Goal: Task Accomplishment & Management: Complete application form

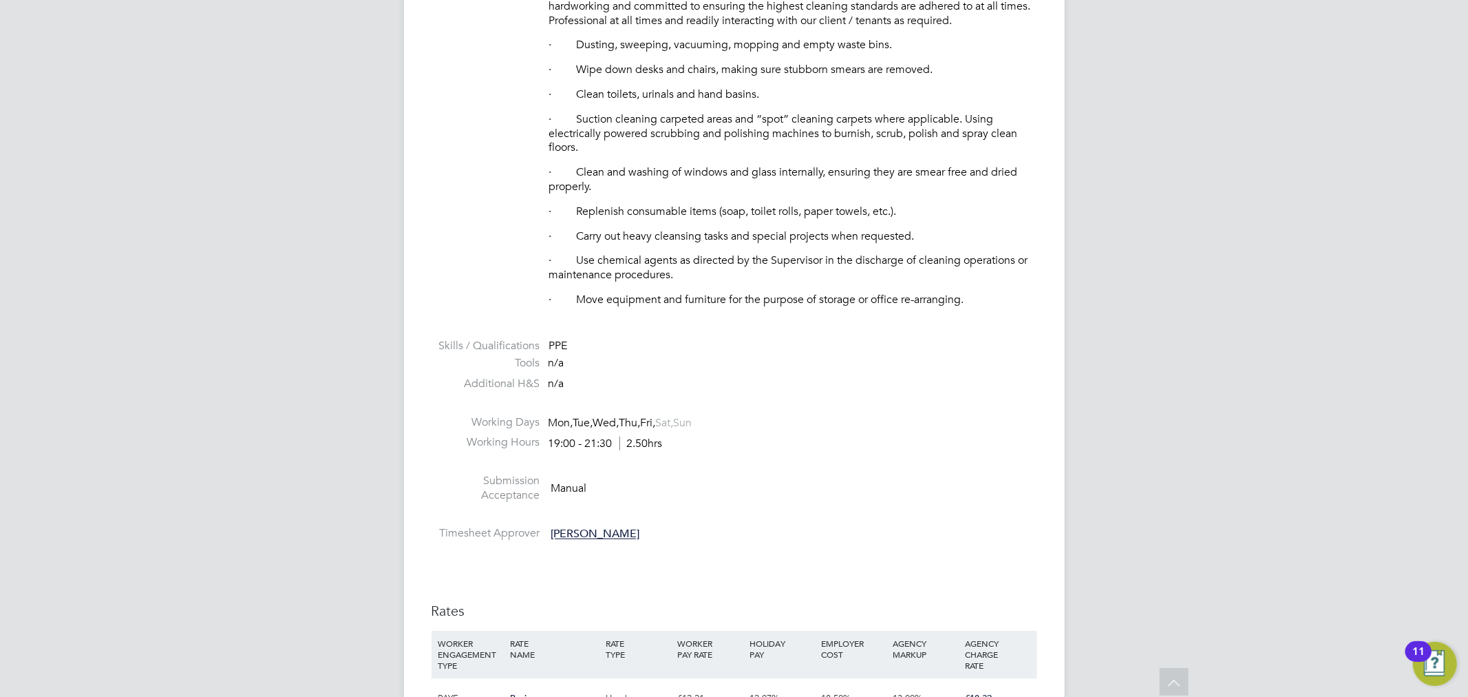
scroll to position [328, 0]
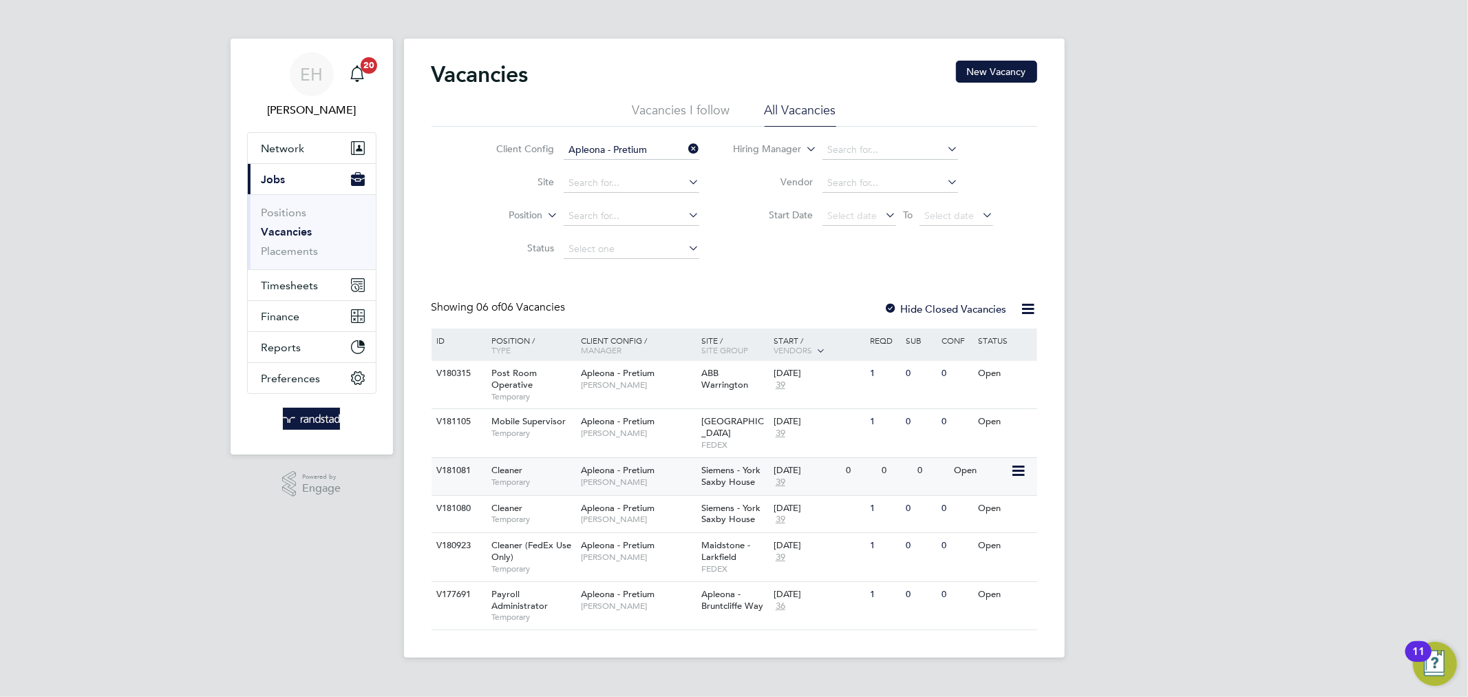
click at [635, 476] on span "[PERSON_NAME]" at bounding box center [638, 481] width 114 height 11
click at [507, 502] on span "Cleaner" at bounding box center [506, 508] width 31 height 12
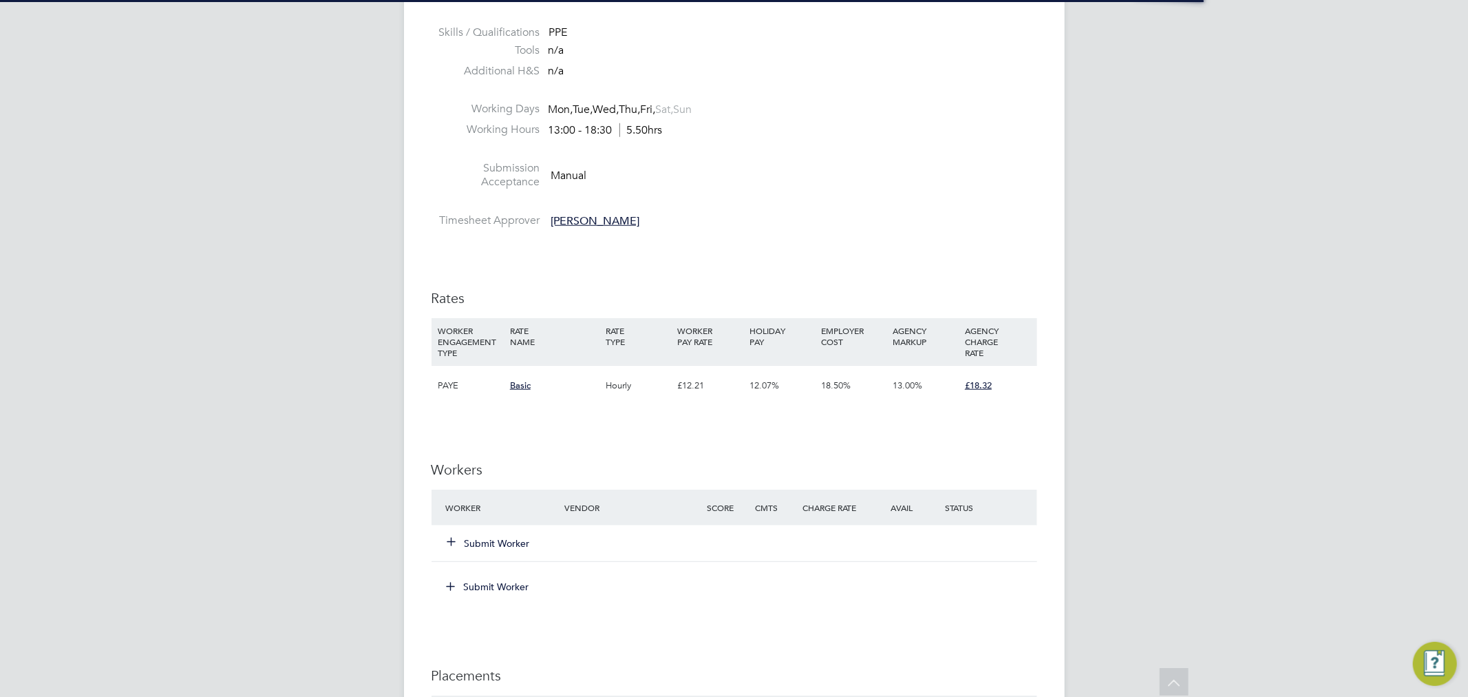
scroll to position [40, 96]
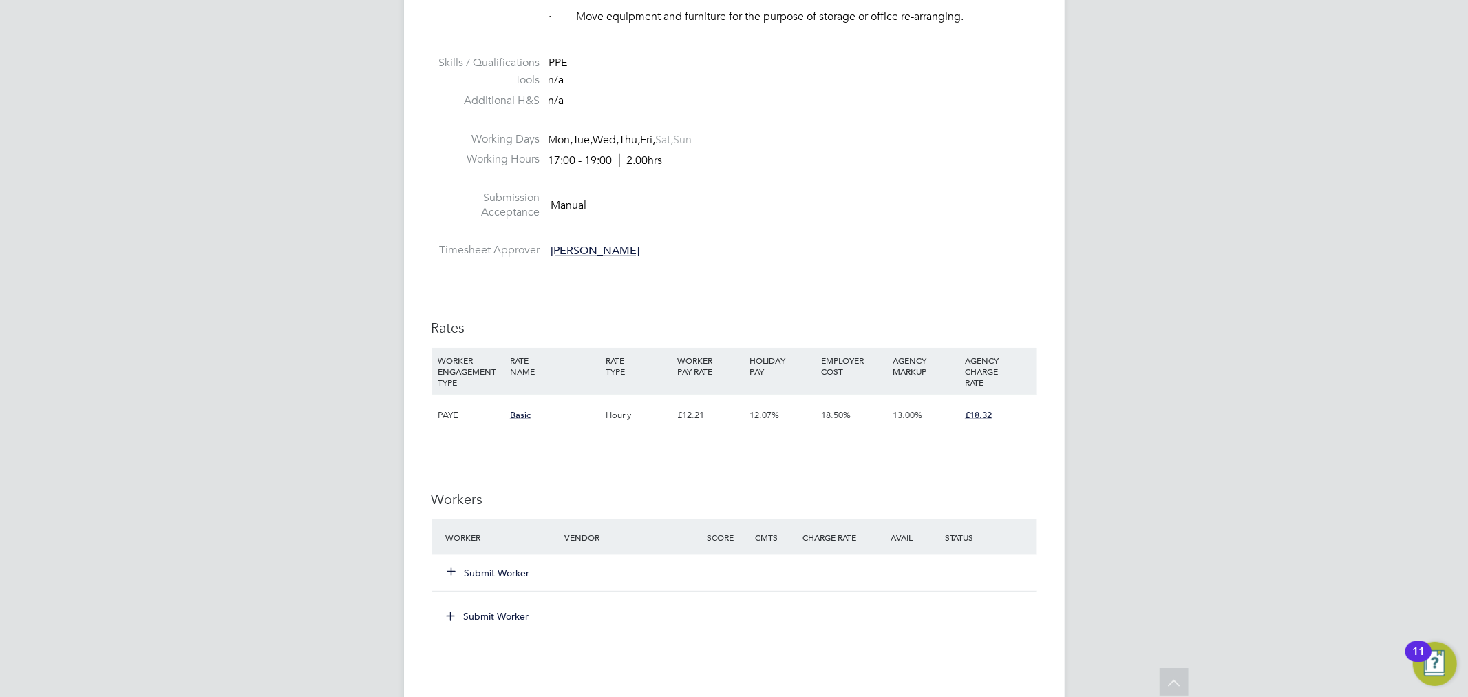
scroll to position [915, 0]
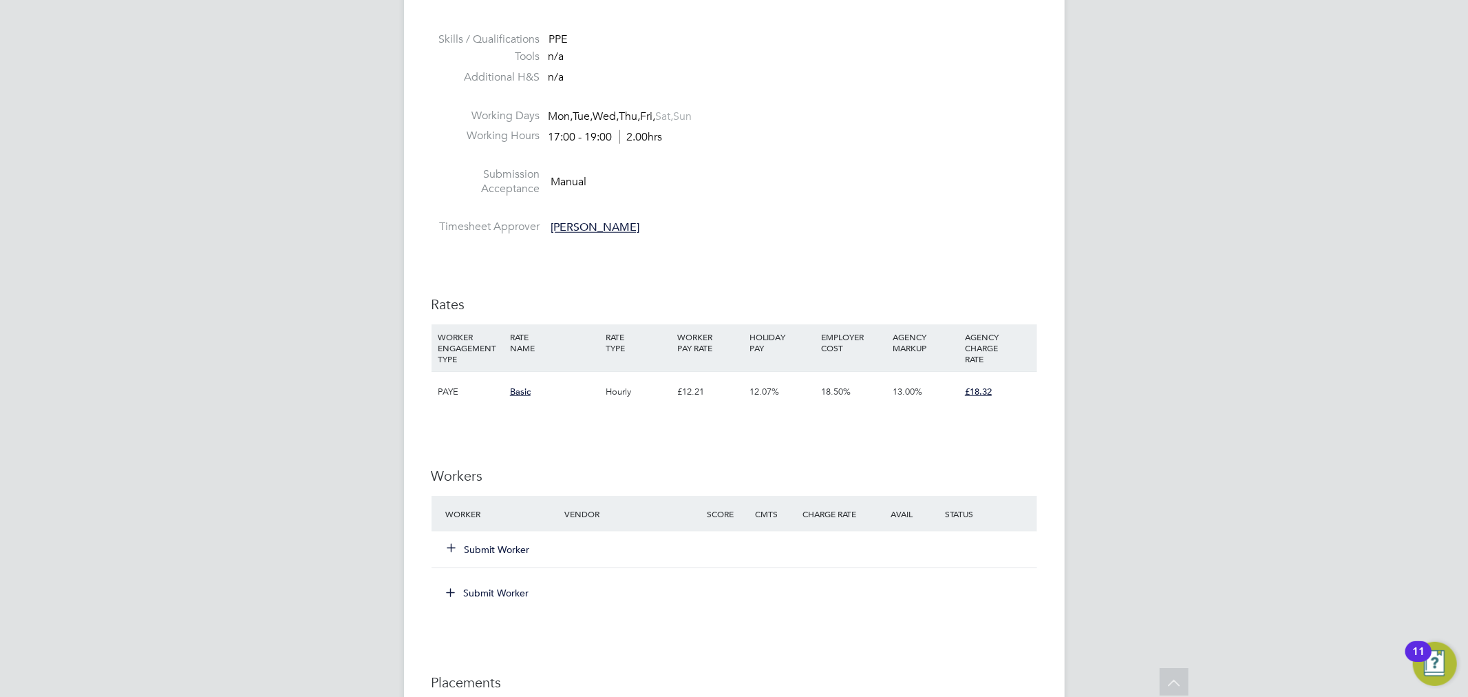
click at [495, 555] on button "Submit Worker" at bounding box center [489, 549] width 83 height 14
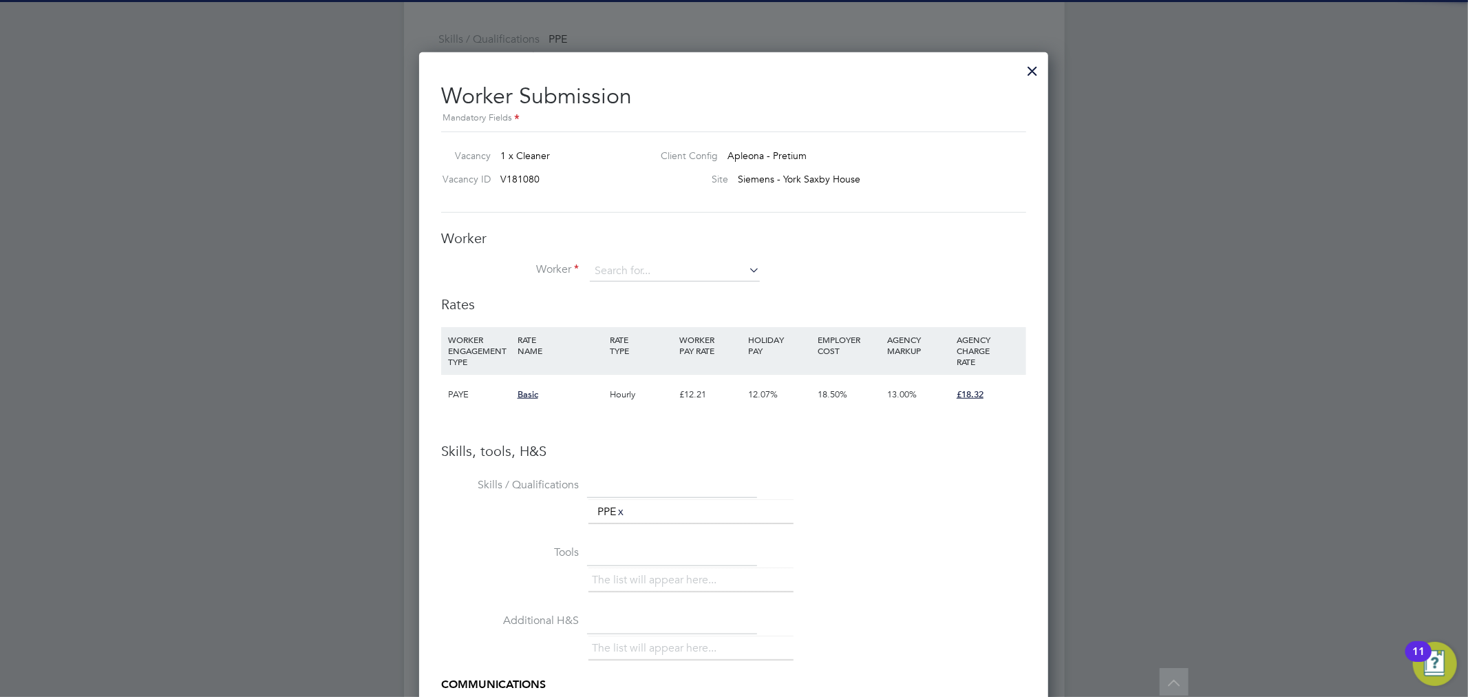
scroll to position [0, 0]
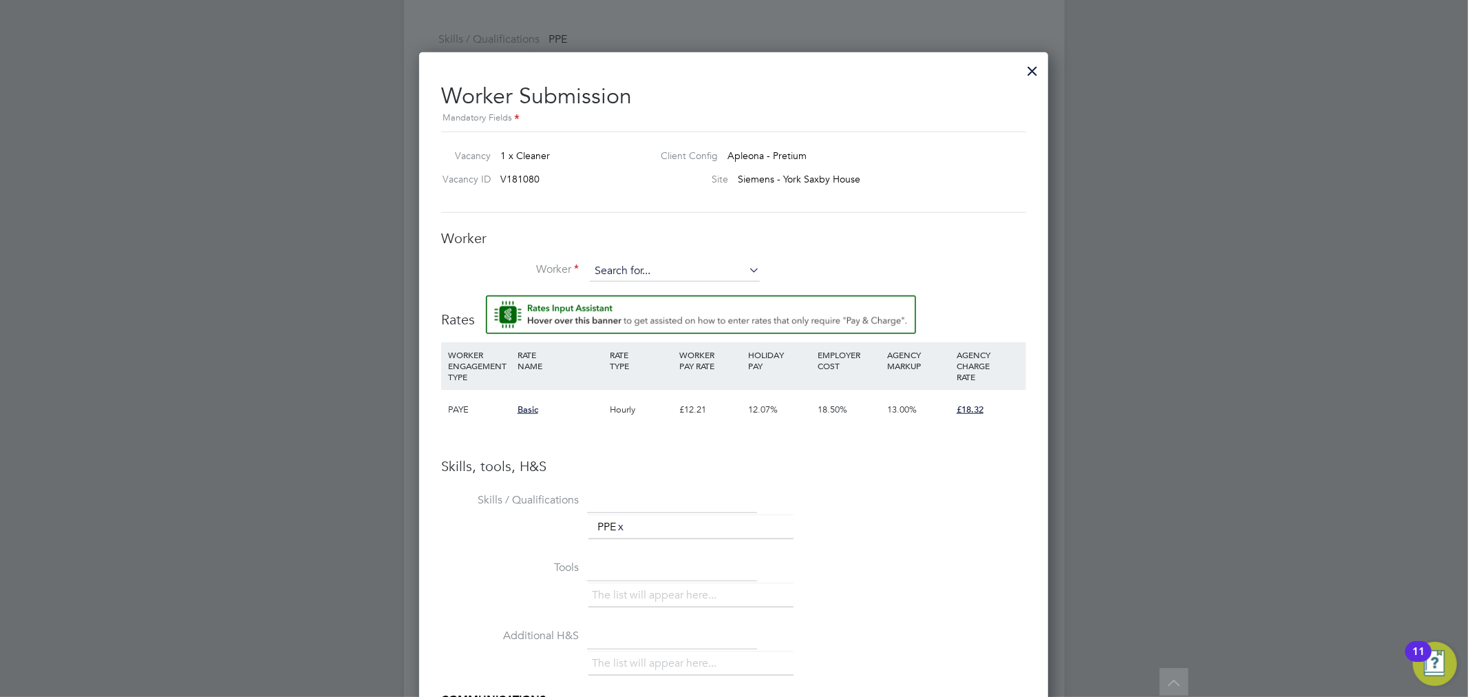
click at [626, 270] on input at bounding box center [675, 271] width 170 height 21
type input "o"
type input "pema"
click at [627, 246] on div "Worker Worker Worker Engagement Type" at bounding box center [733, 262] width 585 height 66
click at [631, 267] on input at bounding box center [675, 271] width 170 height 21
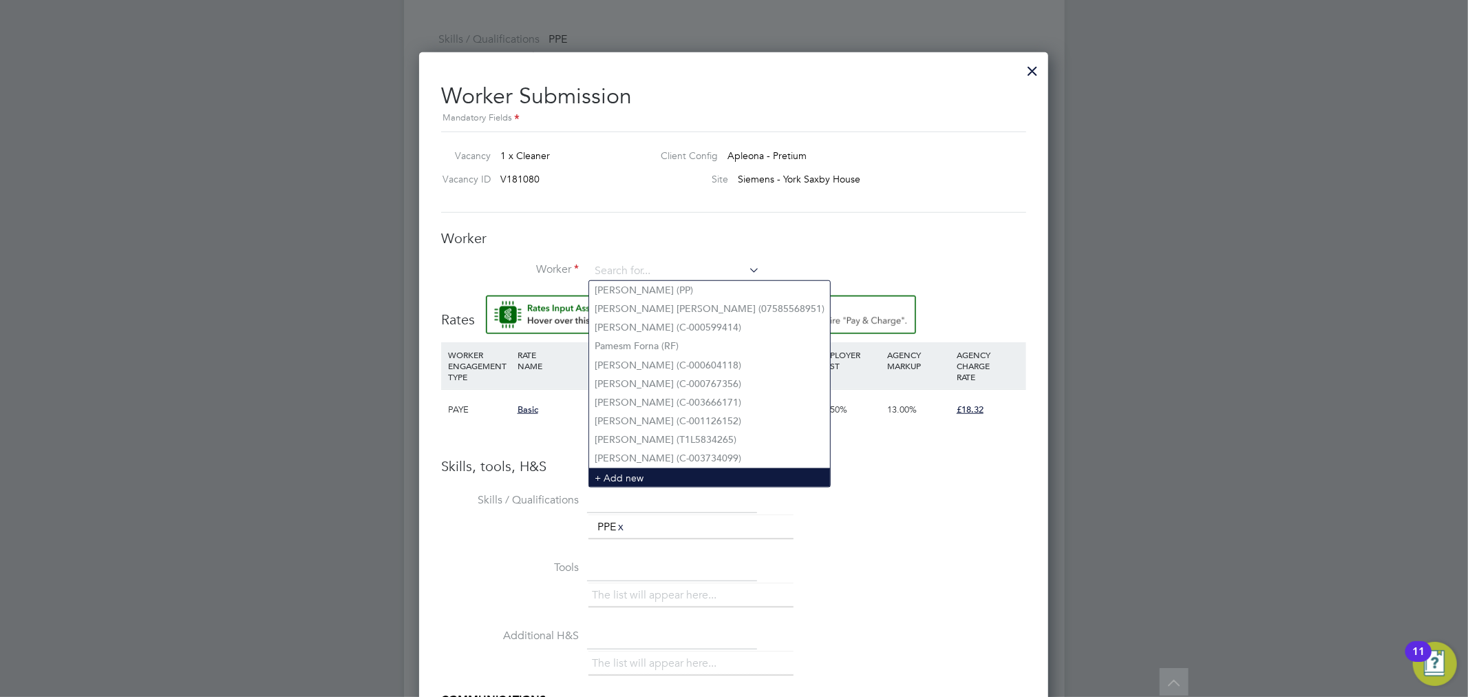
click at [650, 468] on li "+ Add new" at bounding box center [709, 477] width 241 height 19
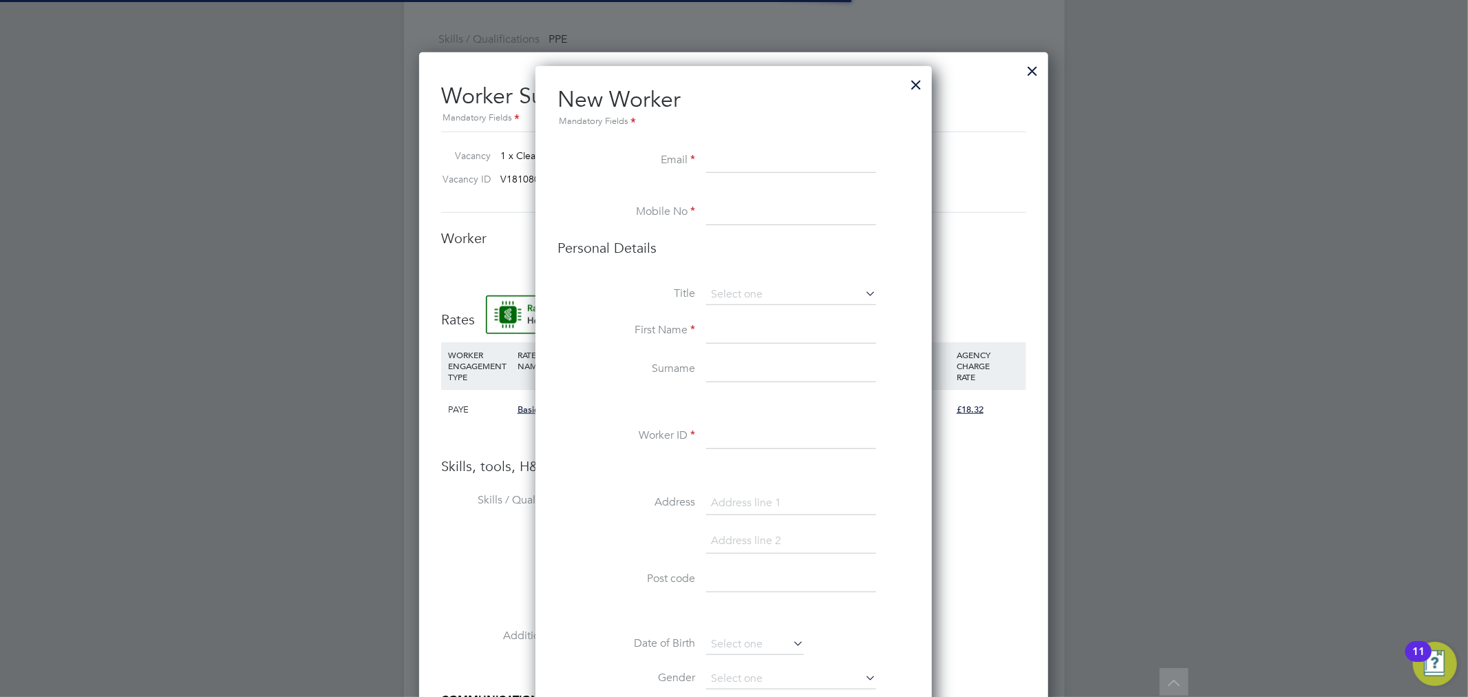
scroll to position [1226, 397]
paste input "ptenzin678@gmail.com"
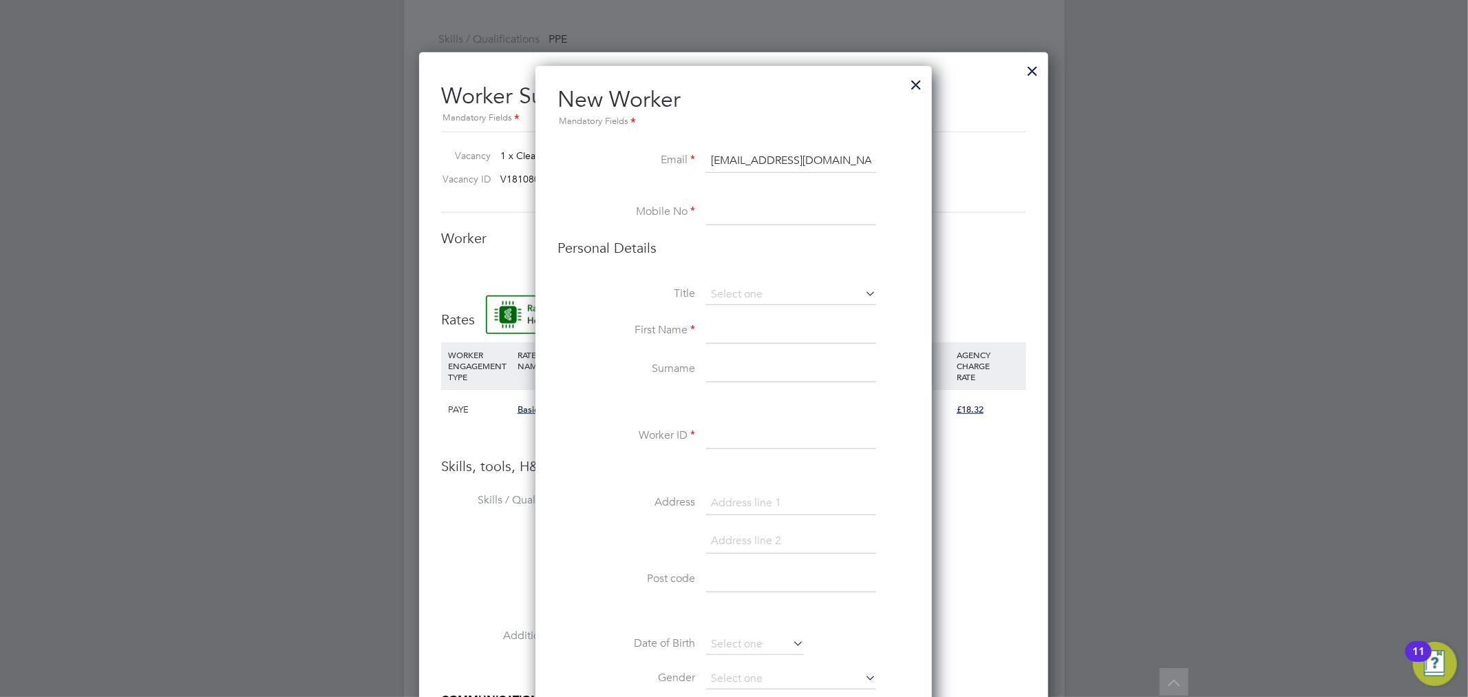
type input "ptenzin678@gmail.com"
paste input "07593796741"
type input "07593796741"
click at [727, 329] on input at bounding box center [791, 331] width 170 height 25
type input "Pema"
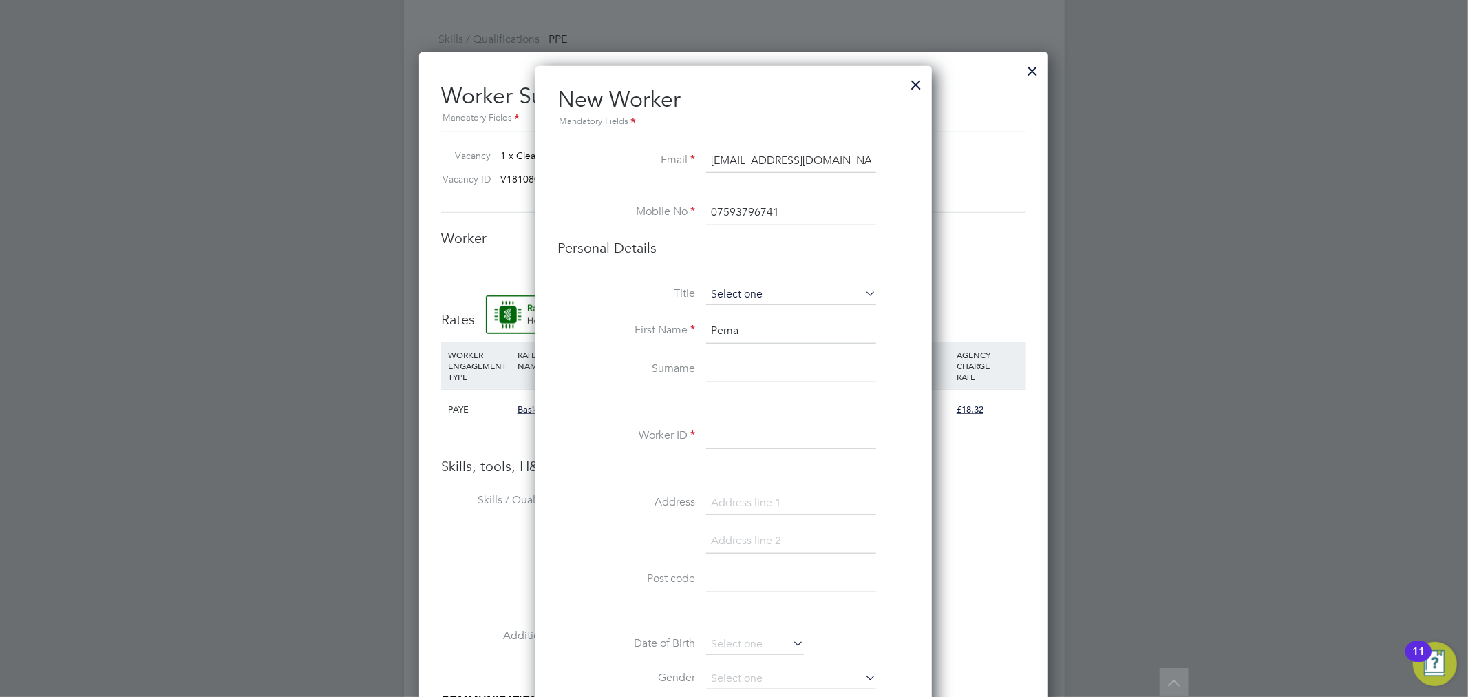
paste input "Tenzin"
type input "Tenzin"
click at [724, 425] on input at bounding box center [791, 436] width 170 height 25
paste input "C-004688804"
type input "C-004688804"
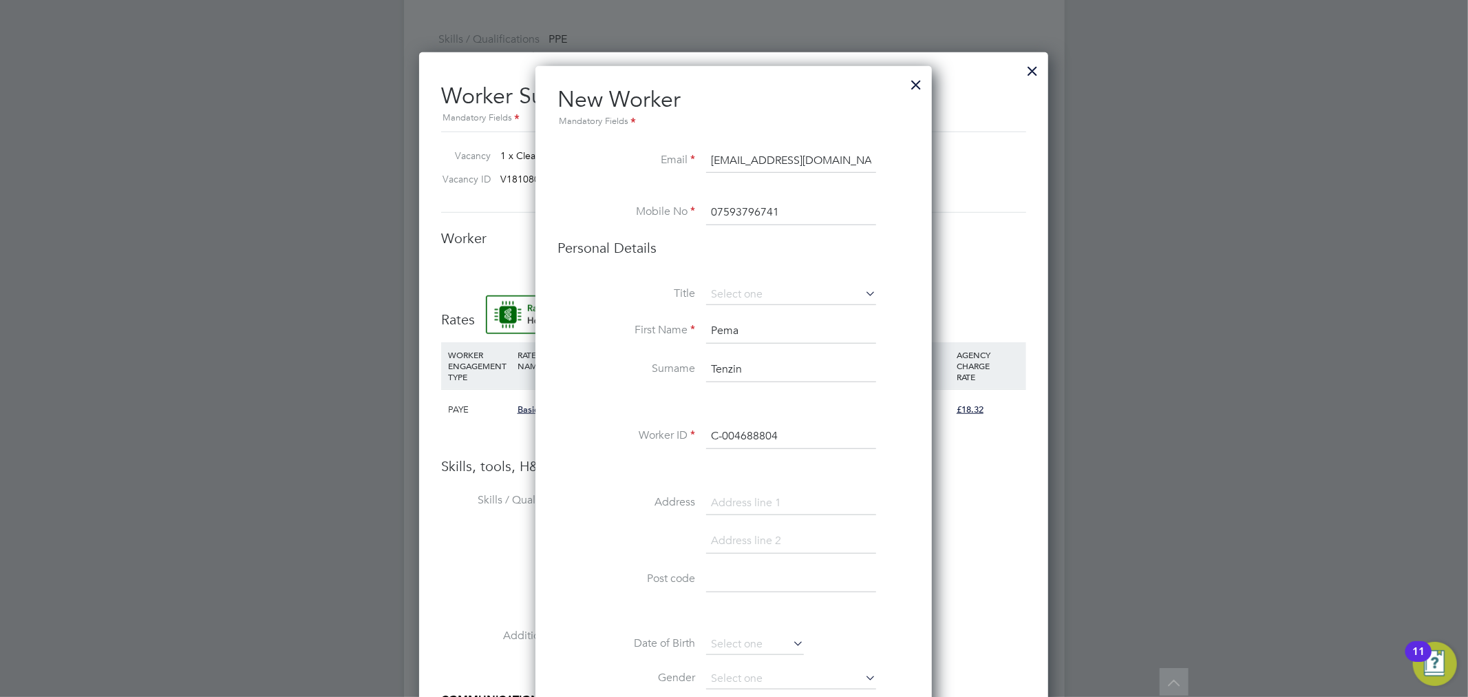
click at [670, 448] on li "Worker ID C-004688804" at bounding box center [734, 443] width 352 height 39
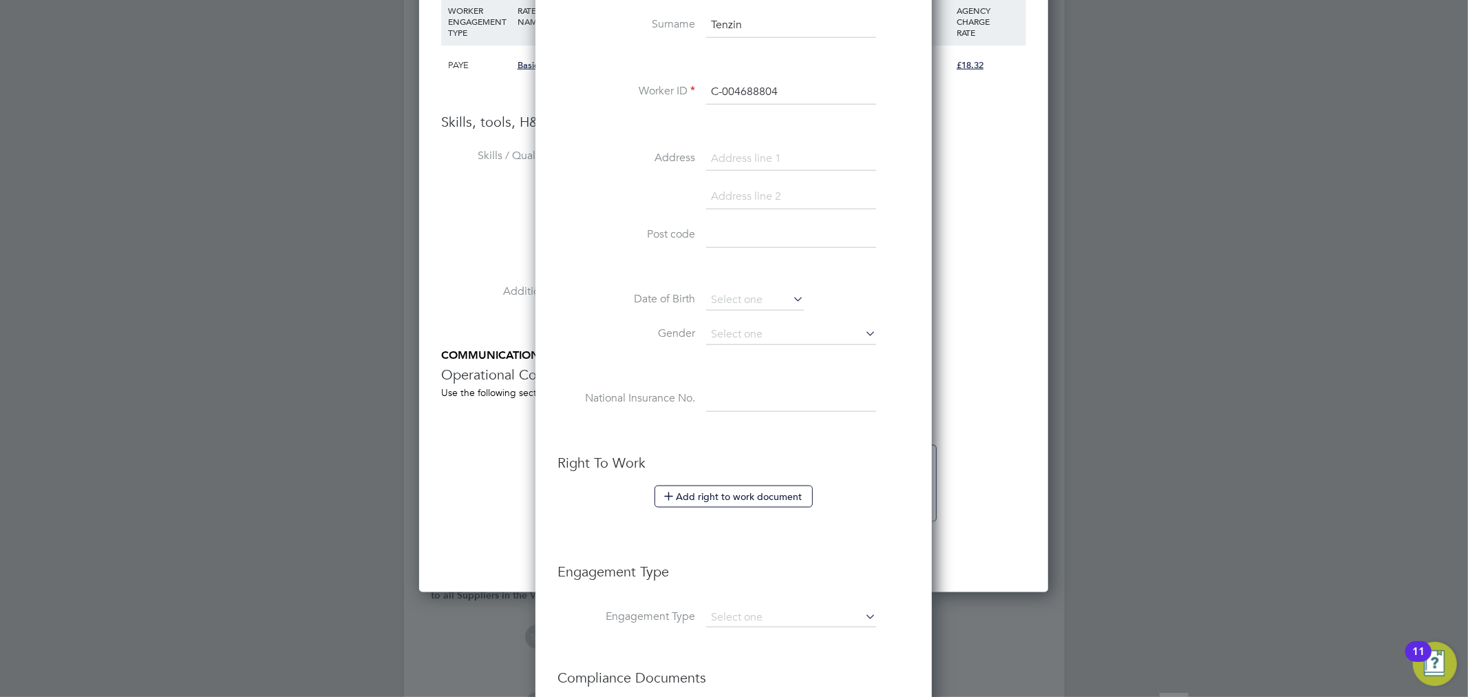
scroll to position [1317, 0]
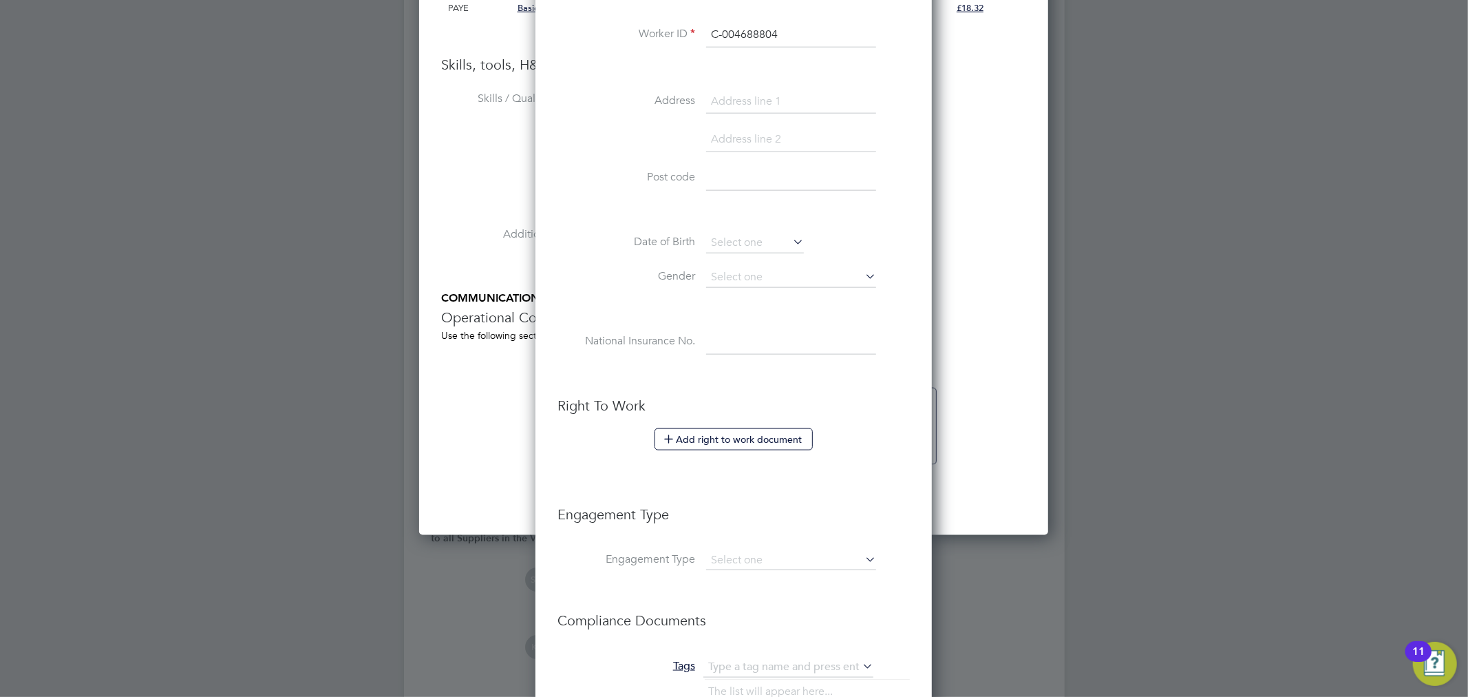
click at [768, 500] on h3 "Engagement Type" at bounding box center [734, 507] width 352 height 32
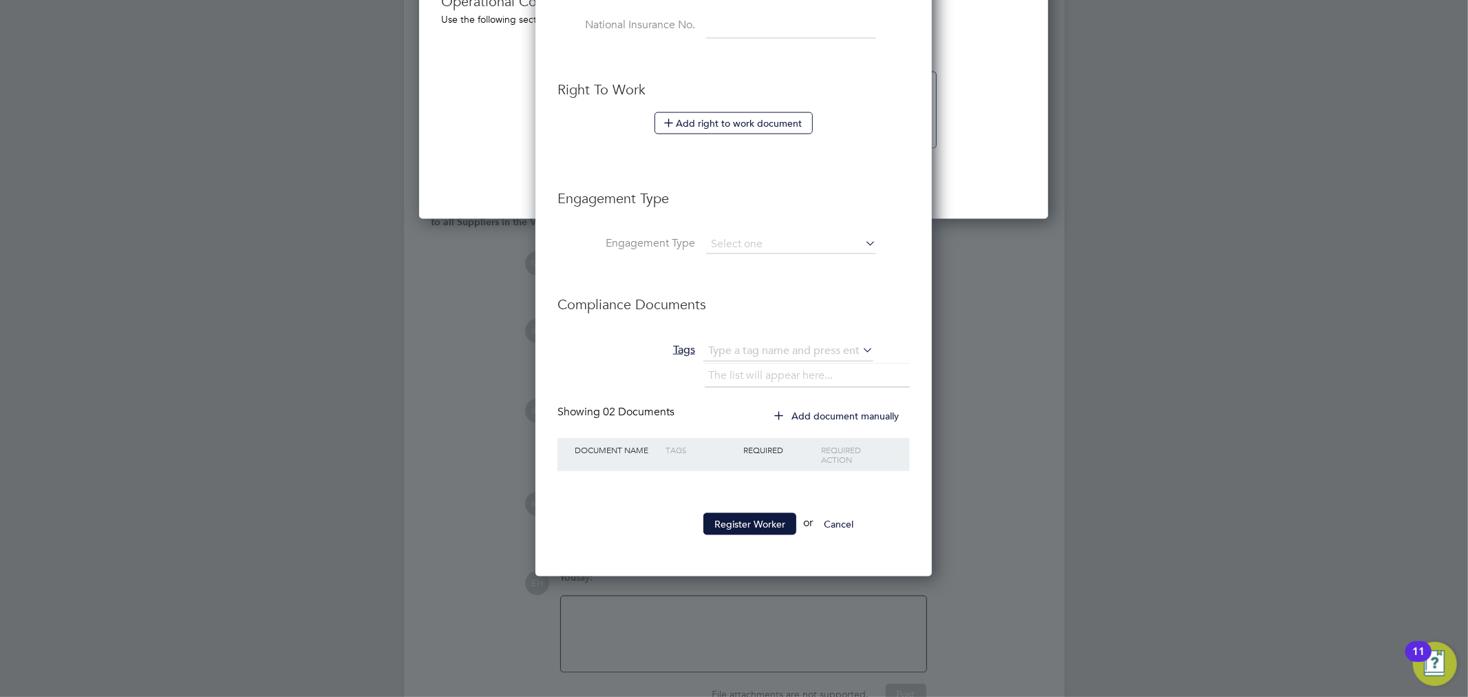
scroll to position [1633, 0]
click at [754, 518] on button "Register Worker" at bounding box center [749, 523] width 93 height 22
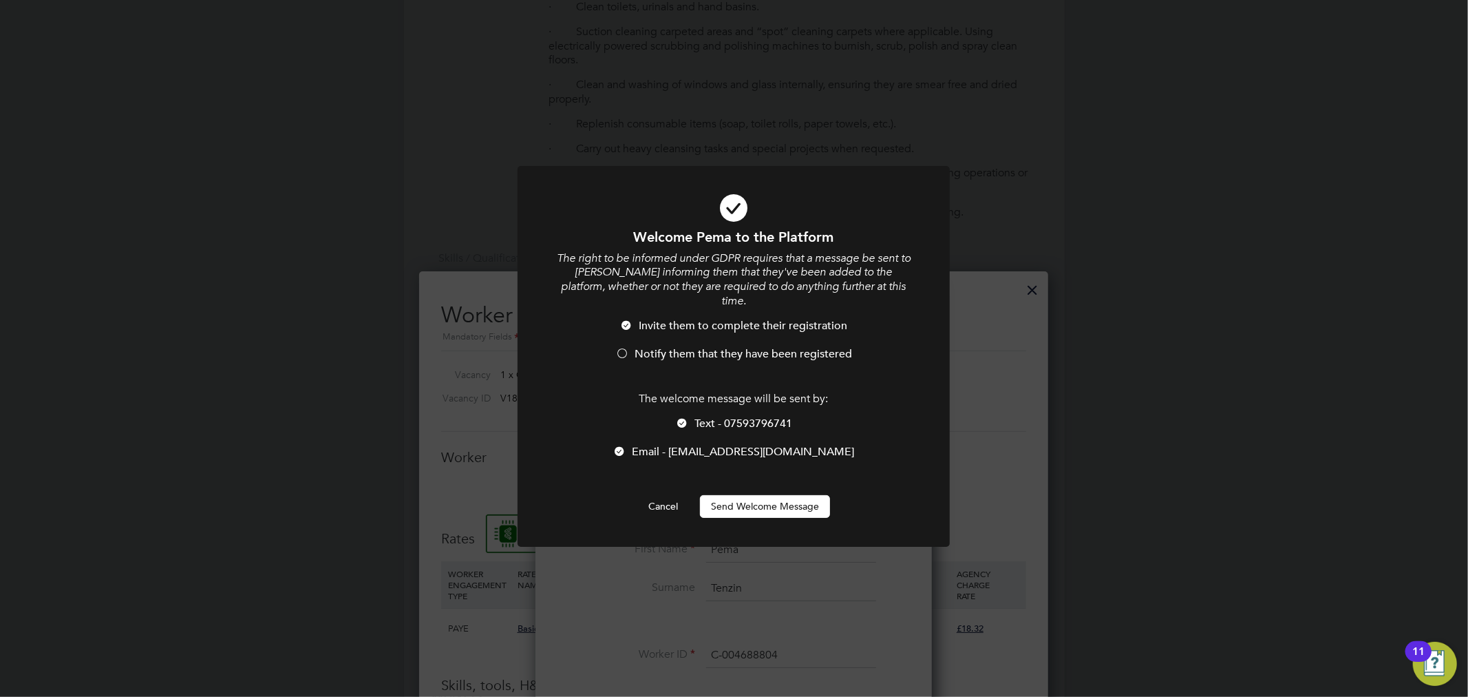
click at [749, 495] on button "Send Welcome Message" at bounding box center [765, 506] width 130 height 22
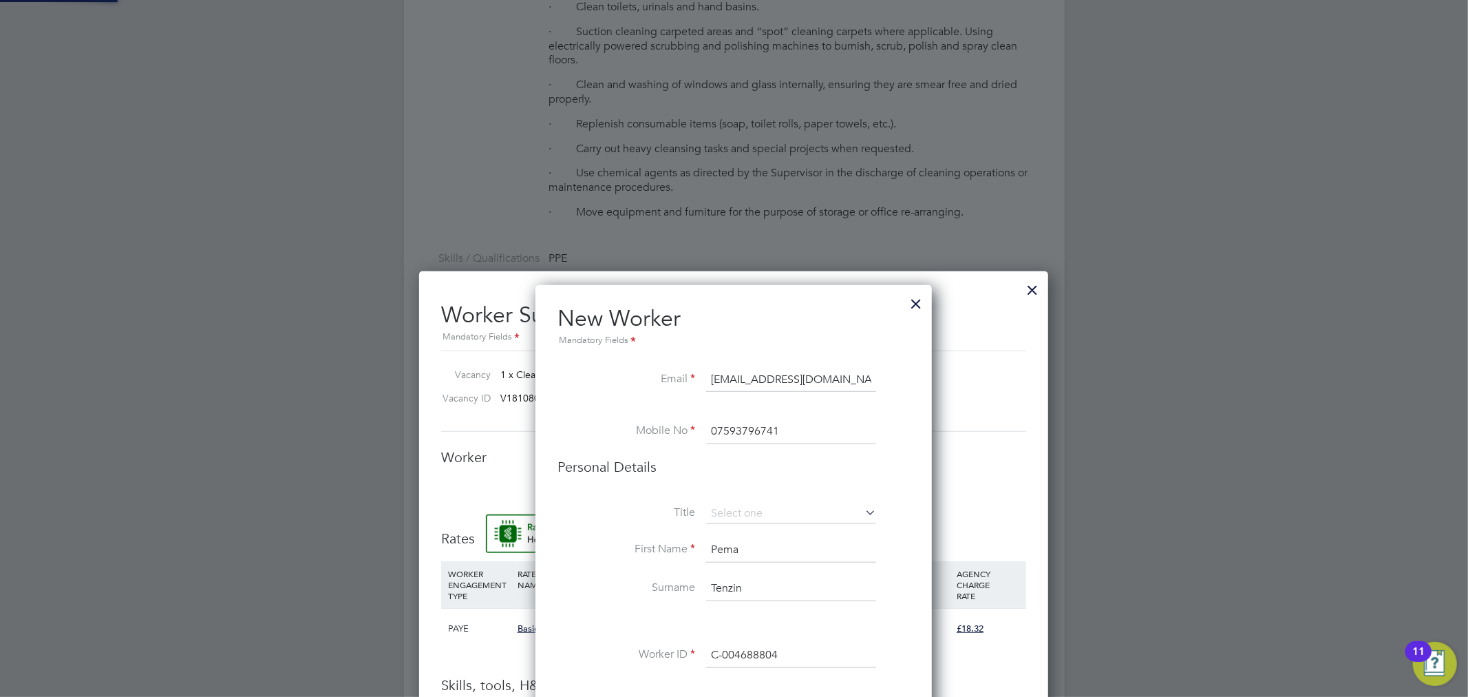
type input "Pema Tenzin (C-004688804)"
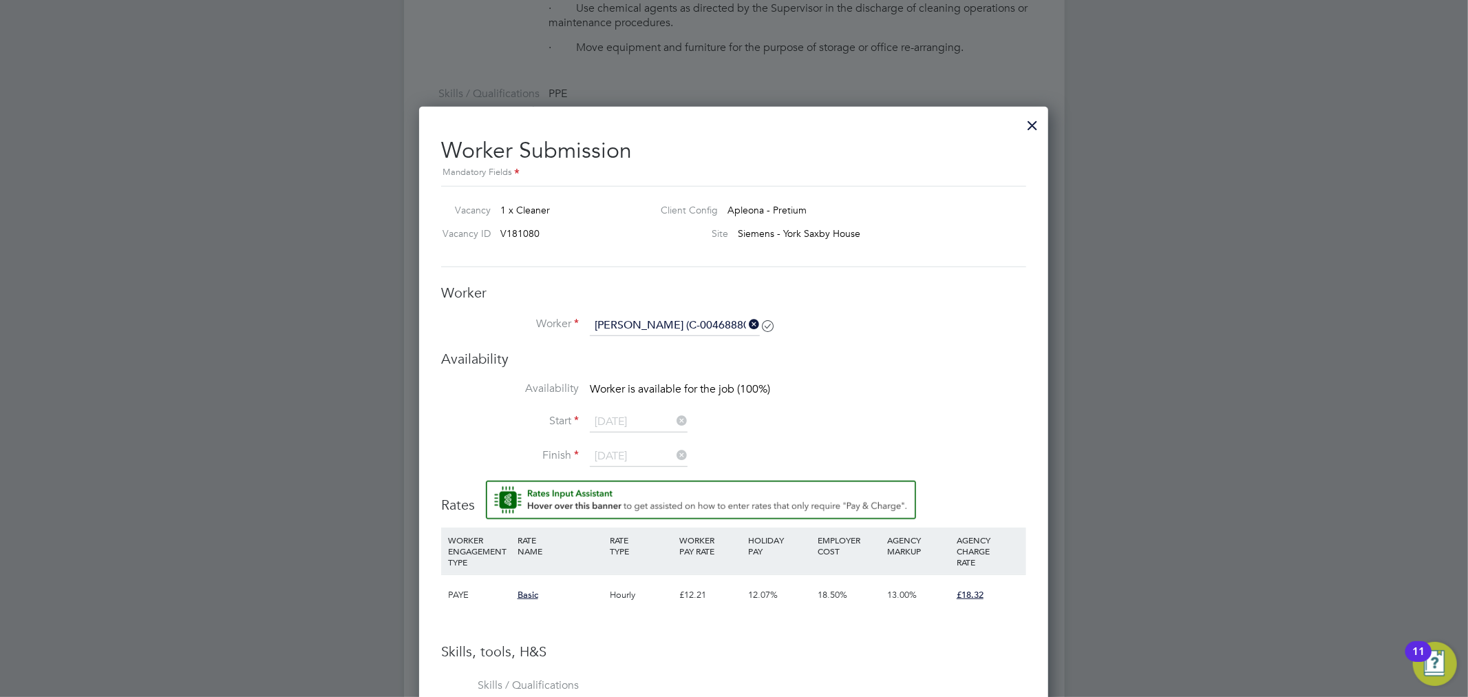
scroll to position [856, 0]
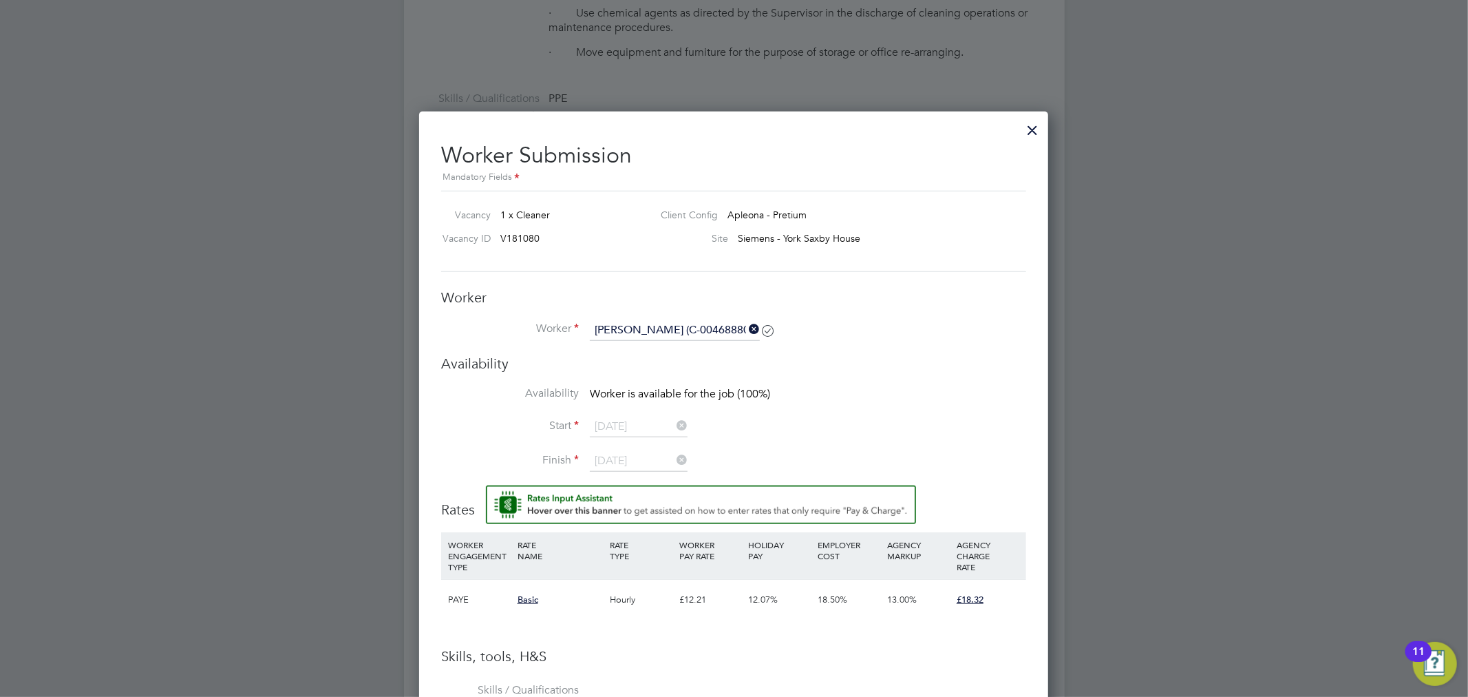
click at [1032, 134] on div at bounding box center [1032, 126] width 25 height 25
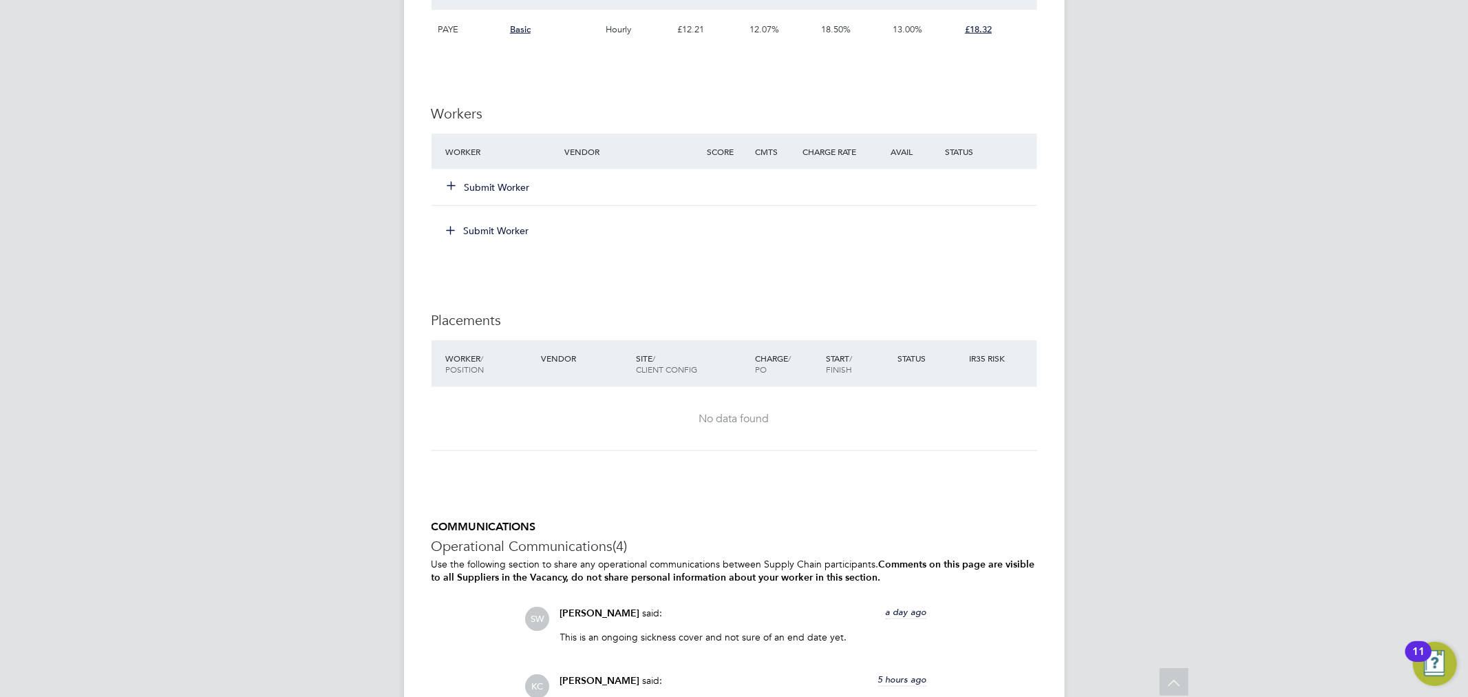
scroll to position [1326, 0]
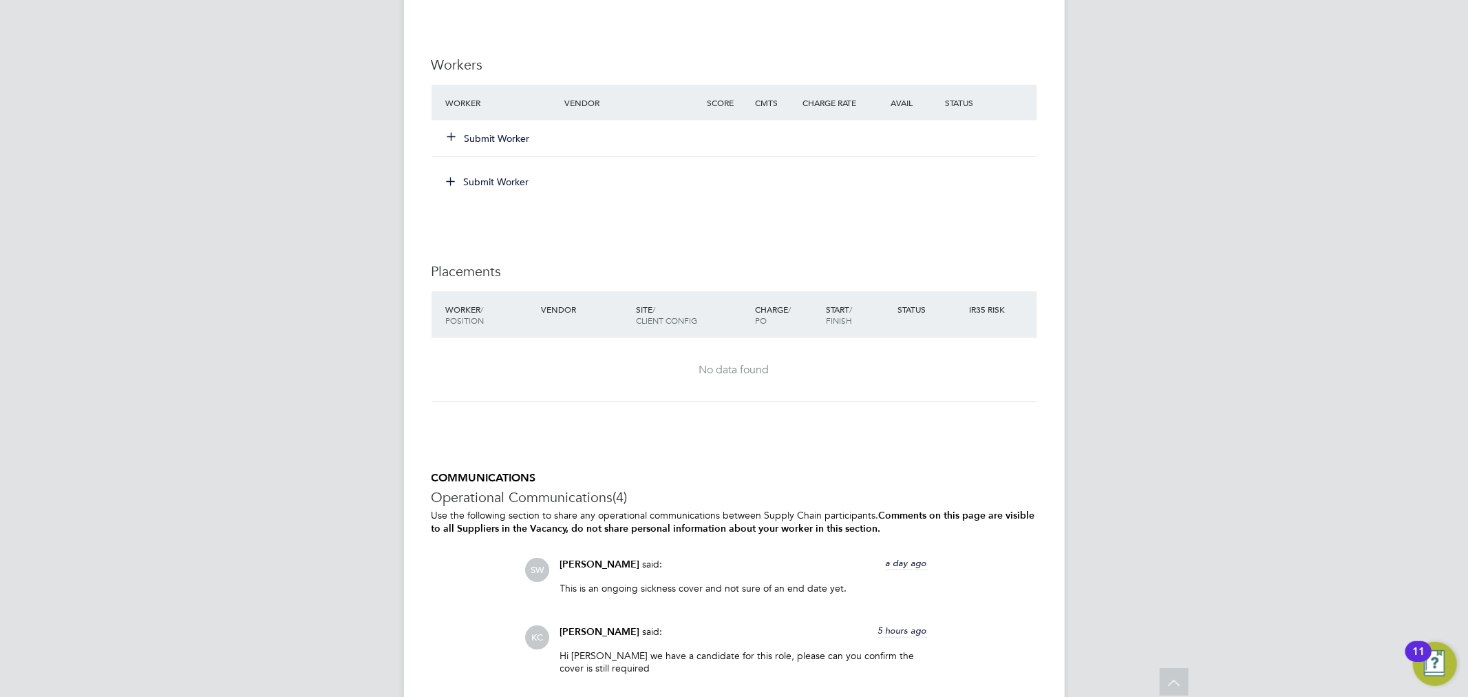
click at [511, 141] on button "Submit Worker" at bounding box center [489, 138] width 83 height 14
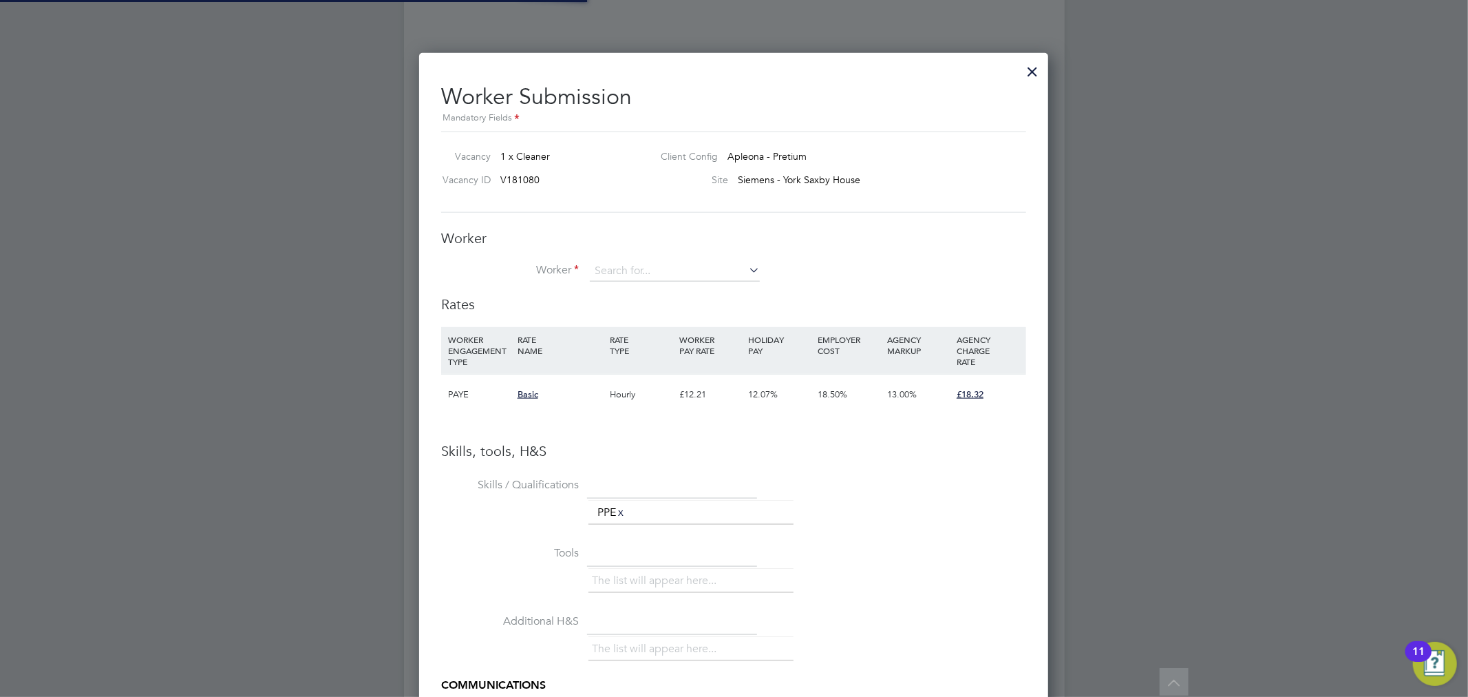
scroll to position [869, 630]
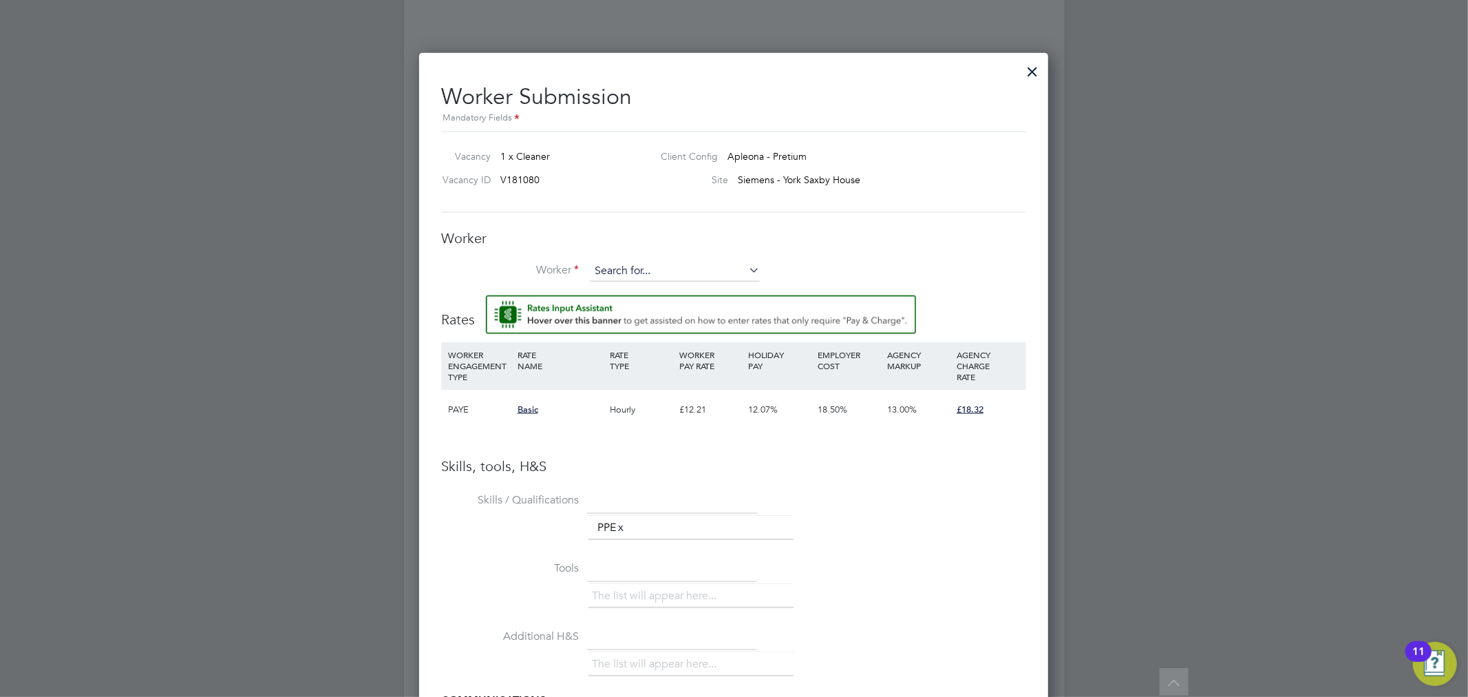
click at [654, 275] on input at bounding box center [675, 271] width 170 height 21
click at [637, 293] on li "Pema Tenzin (C-004688804)" at bounding box center [674, 291] width 171 height 19
type input "Pema Tenzin (C-004688804)"
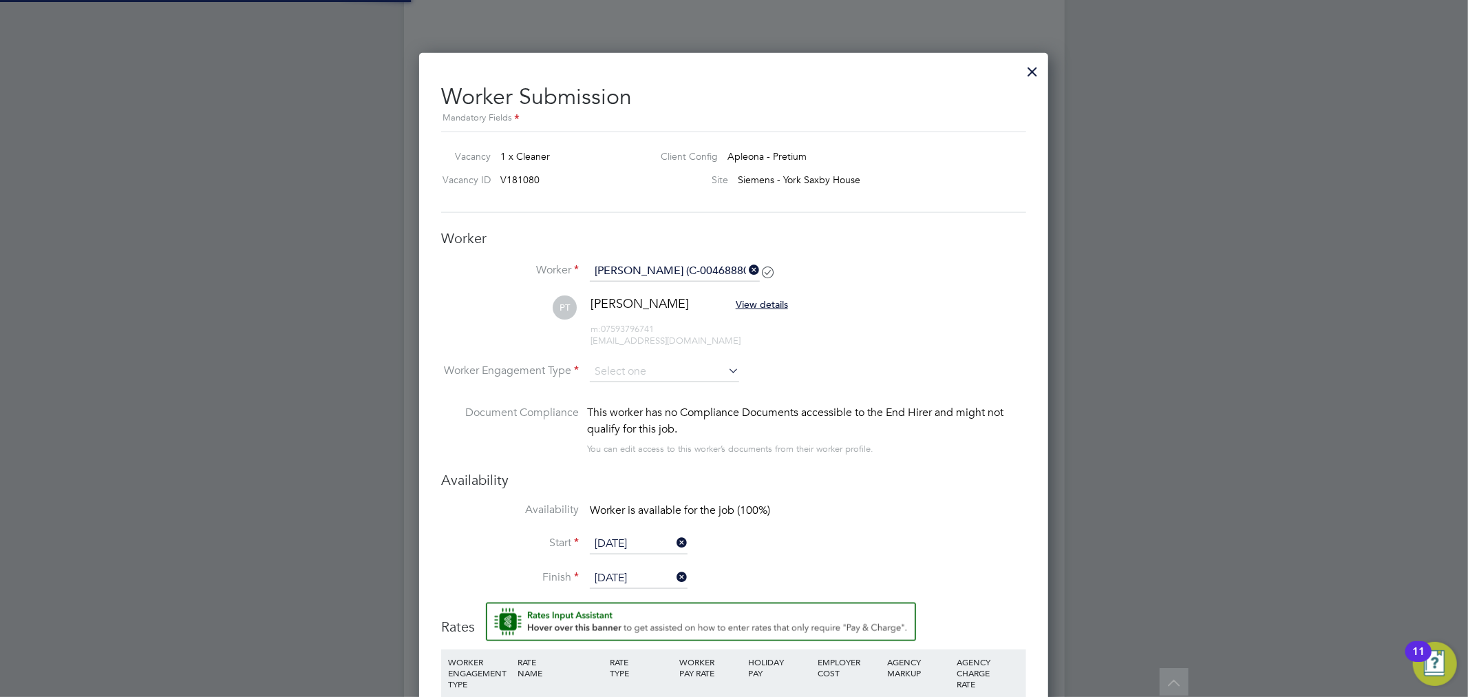
scroll to position [7, 8]
click at [800, 321] on li "PT Pema Tenzin View details m: 07593796741 ptenzin678@gmail.com" at bounding box center [733, 328] width 585 height 66
click at [693, 368] on input at bounding box center [664, 371] width 149 height 21
click at [652, 414] on li "PAYE" at bounding box center [664, 408] width 151 height 18
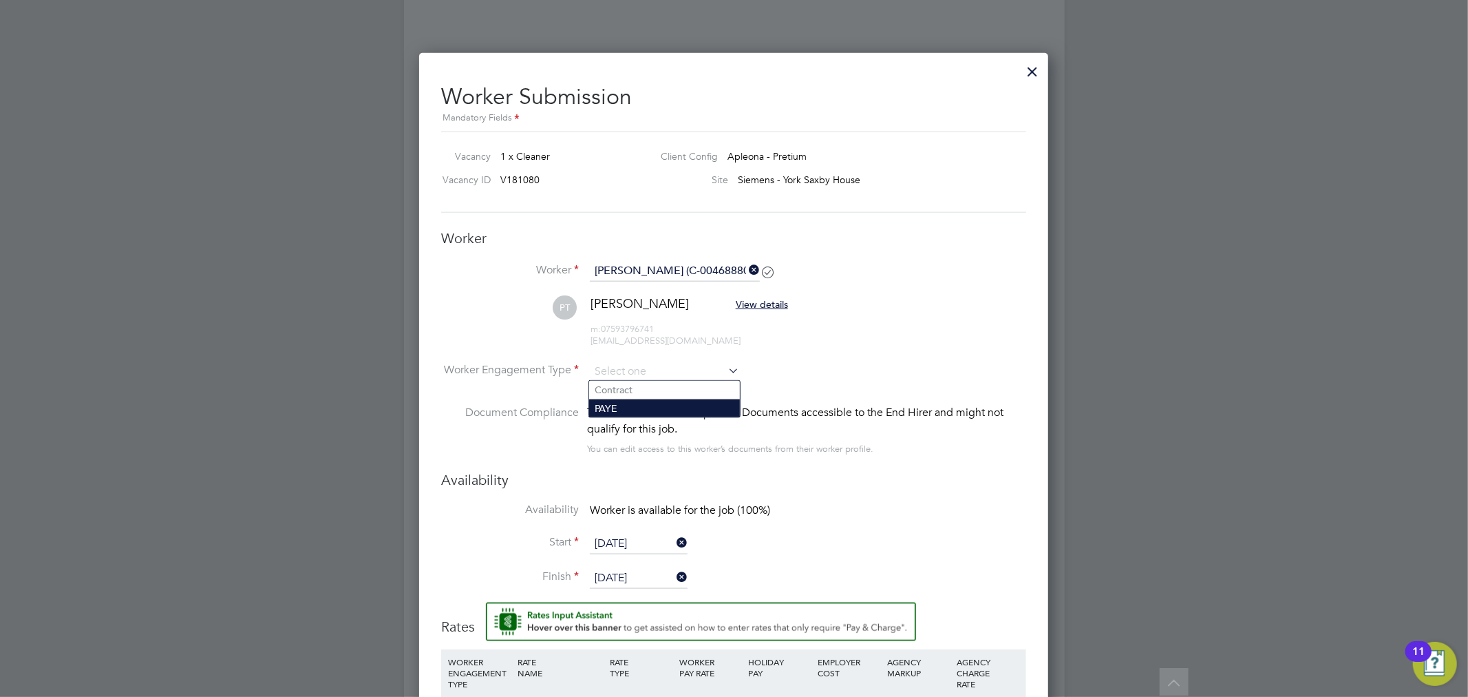
type input "PAYE"
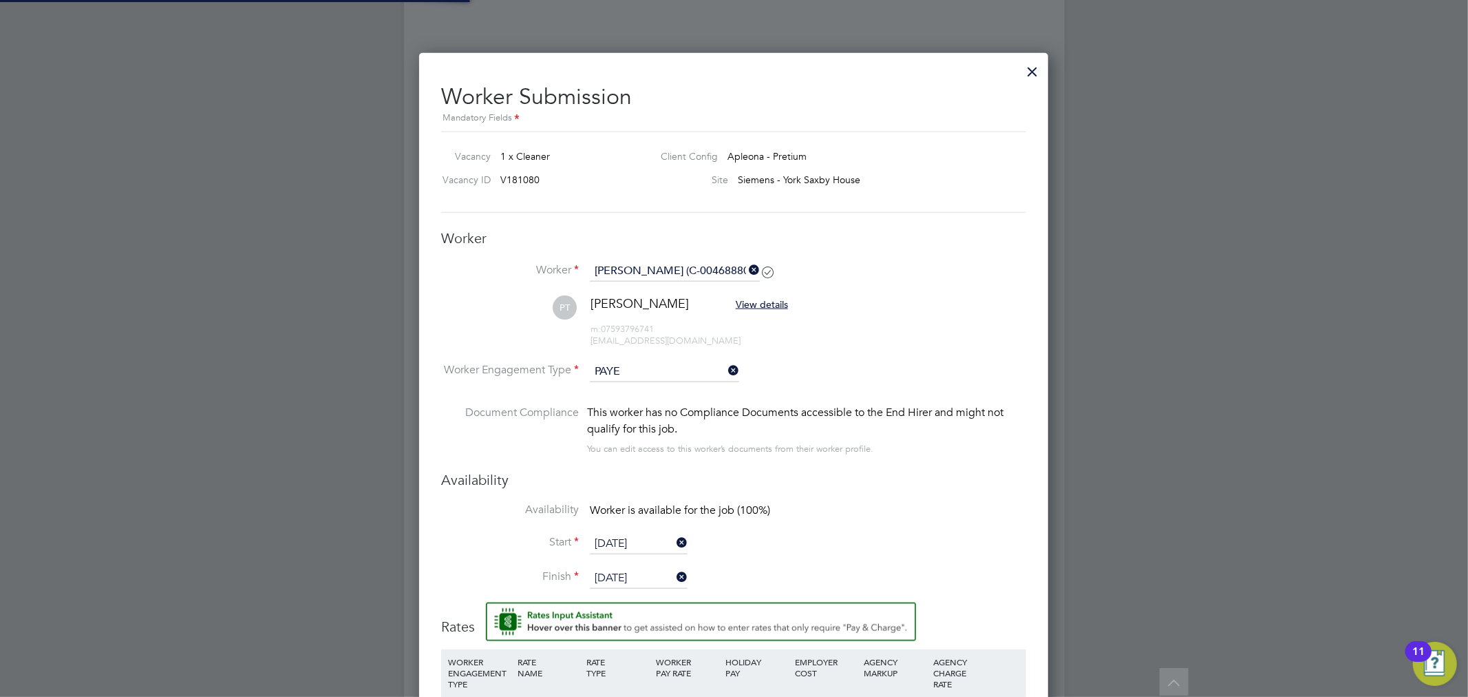
scroll to position [7, 7]
click at [834, 352] on li "PT Pema Tenzin View details m: 07593796741 ptenzin678@gmail.com" at bounding box center [733, 327] width 585 height 65
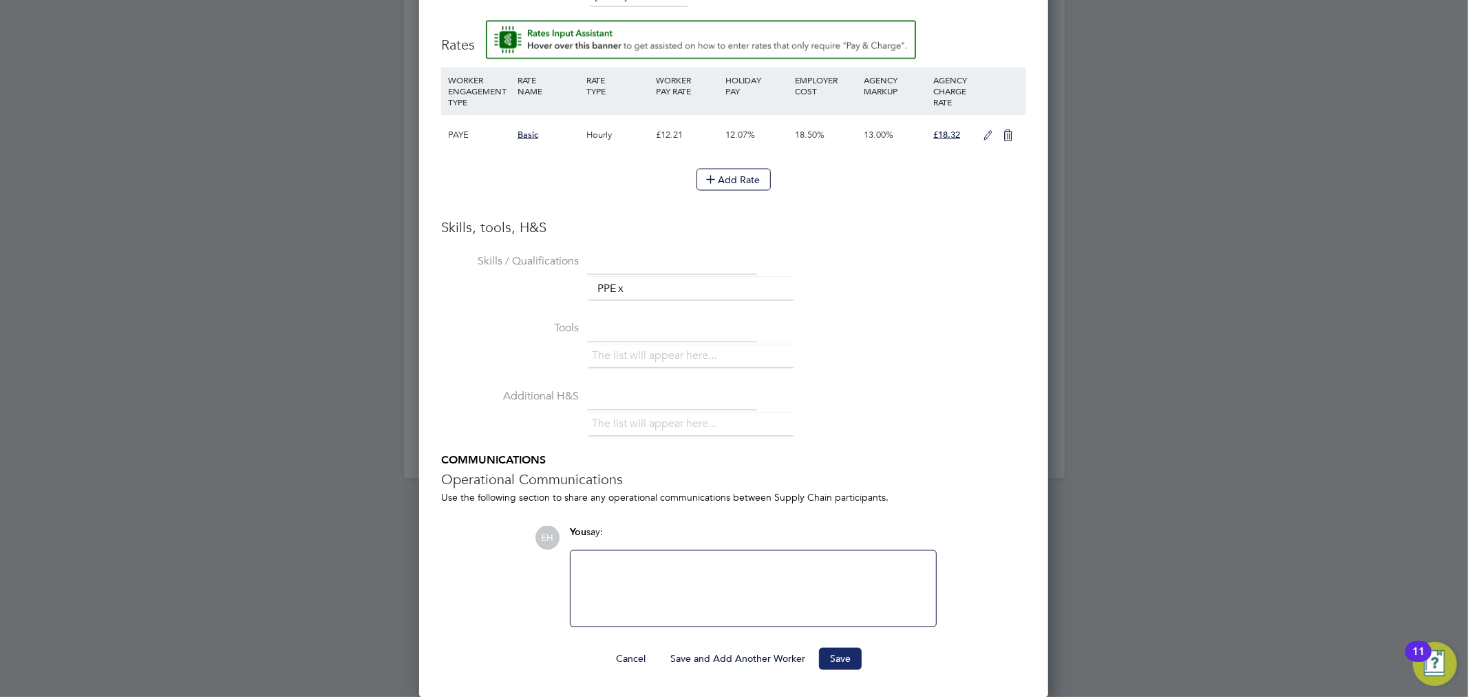
click at [839, 648] on button "Save" at bounding box center [840, 659] width 43 height 22
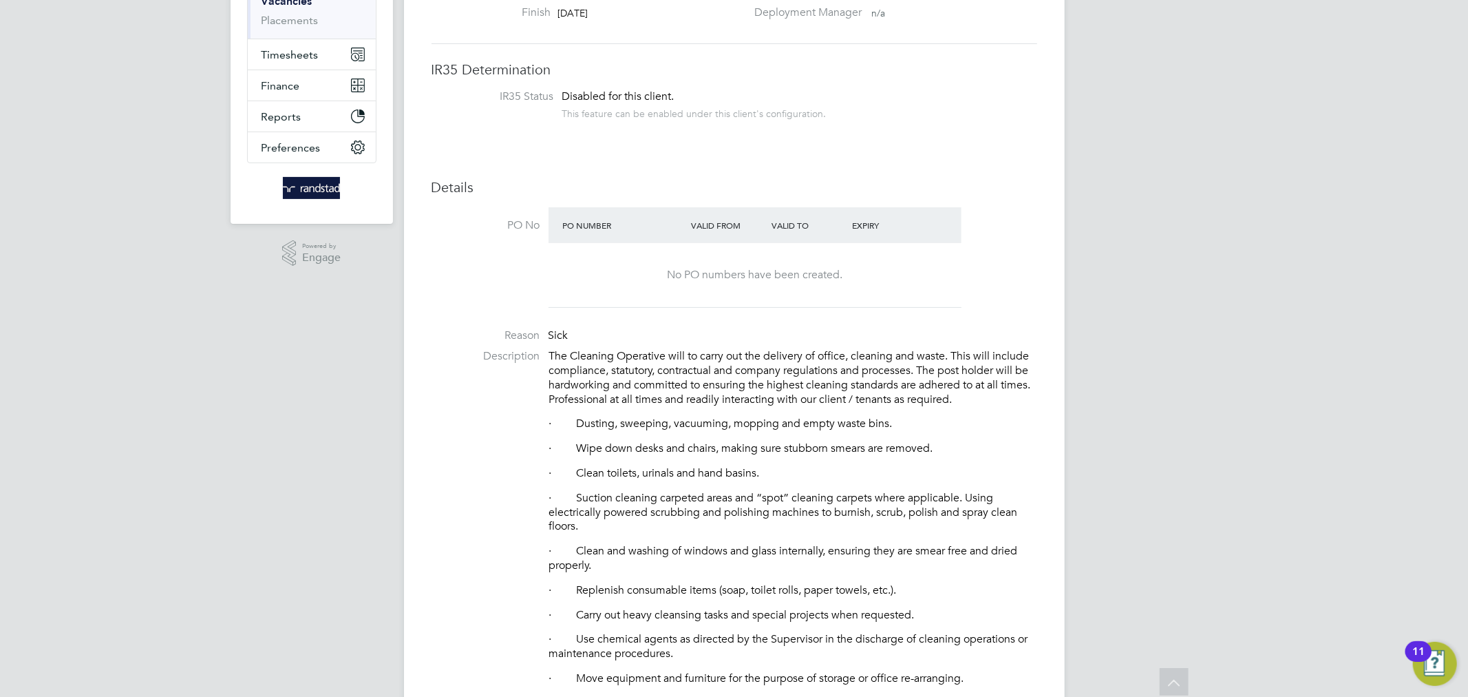
scroll to position [0, 0]
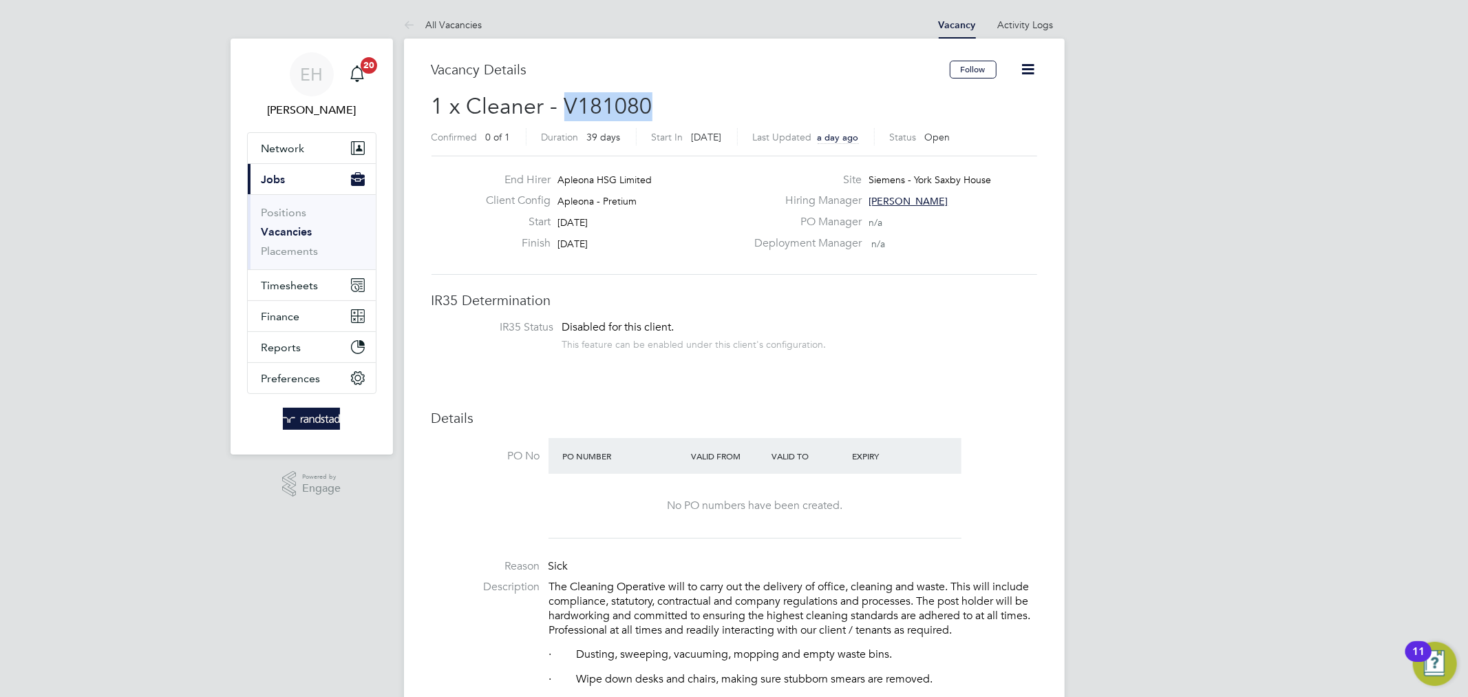
drag, startPoint x: 653, startPoint y: 106, endPoint x: 566, endPoint y: 107, distance: 86.7
click at [566, 107] on h2 "1 x Cleaner - V181080 Confirmed 0 of 1 Duration 39 days Start In Today Last Upd…" at bounding box center [735, 121] width 606 height 58
copy span "V181080"
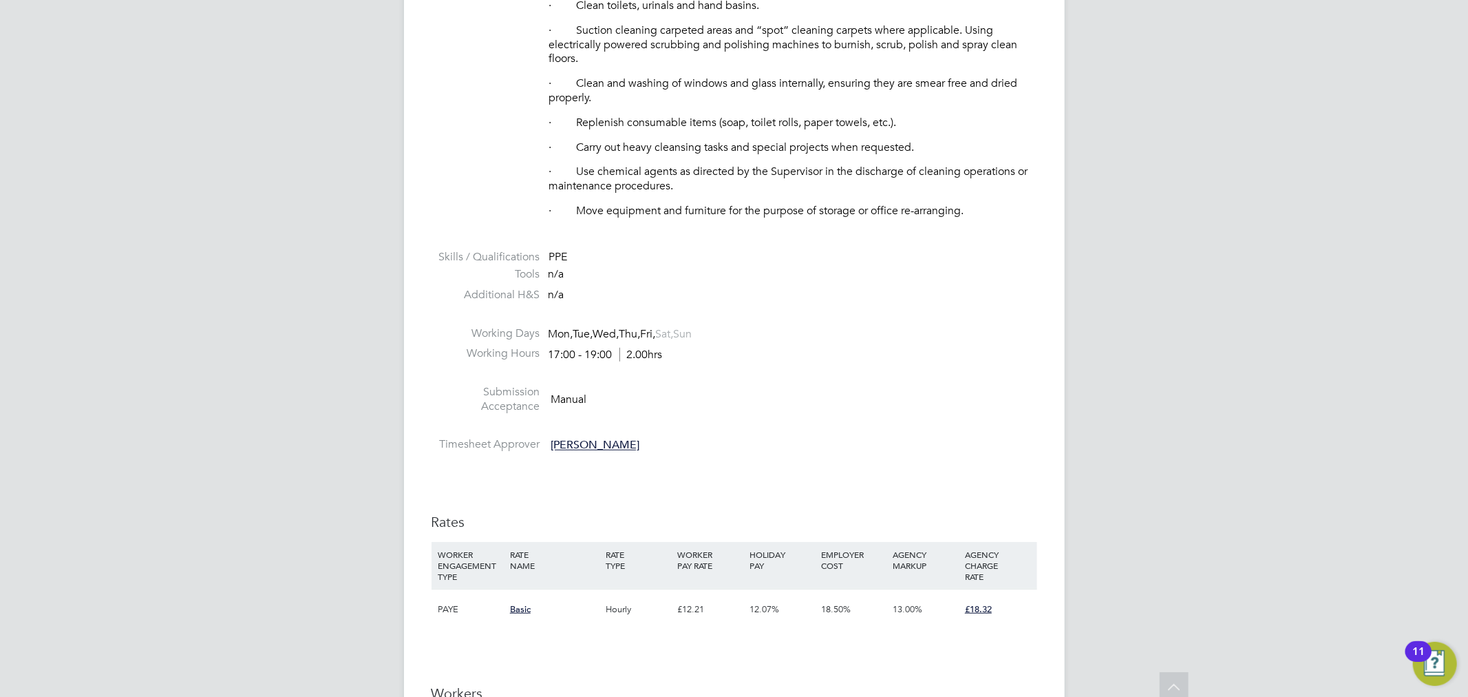
scroll to position [761, 0]
